Goal: Information Seeking & Learning: Learn about a topic

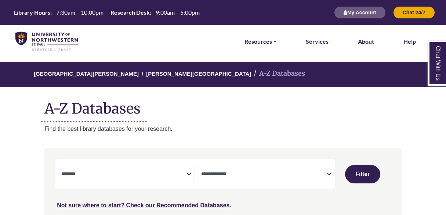
select select "Database Subject Filter"
select select "Database Types Filter"
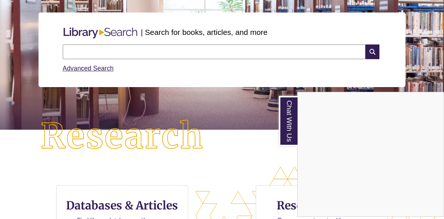
scroll to position [275, 382]
click at [102, 68] on div "Chat With Us" at bounding box center [222, 109] width 444 height 219
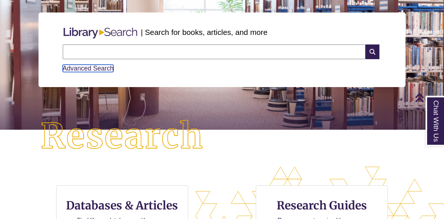
click at [102, 68] on link "Advanced Search" at bounding box center [88, 68] width 51 height 7
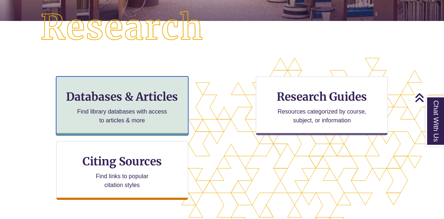
click at [107, 88] on div "Databases & Articles Find library databases with access to articles & more" at bounding box center [122, 105] width 132 height 59
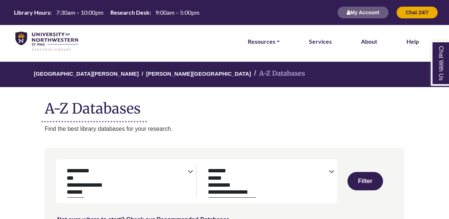
select select "Database Subject Filter"
select select "Database Types Filter"
select select "Database Subject Filter"
select select "Database Types Filter"
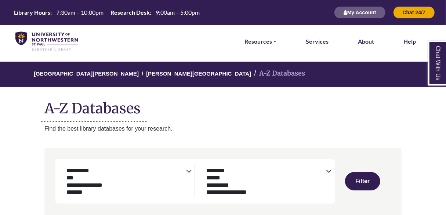
select select "Database Subject Filter"
select select "Database Types Filter"
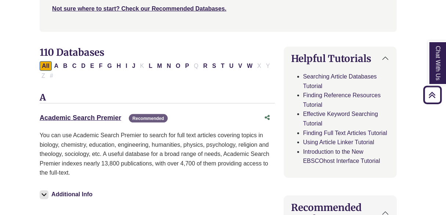
scroll to position [197, 5]
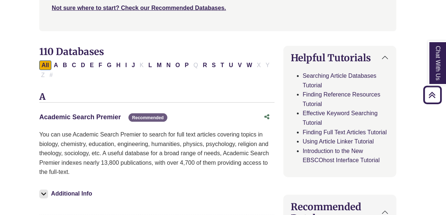
click at [96, 116] on link "Academic Search Premier This link opens in a new window" at bounding box center [79, 116] width 81 height 7
